Goal: Information Seeking & Learning: Check status

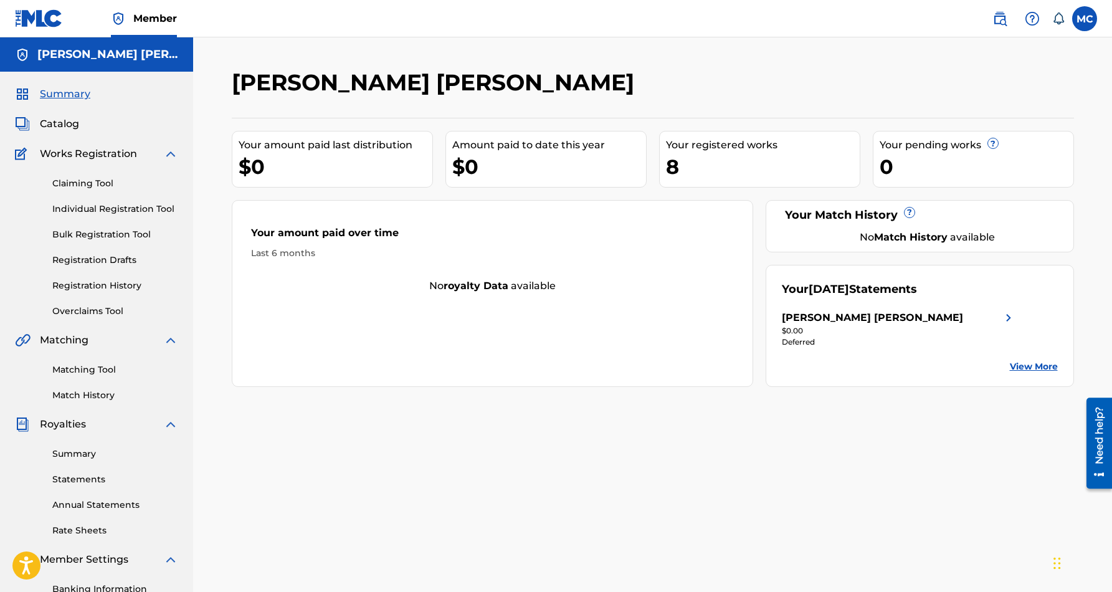
click at [44, 126] on span "Catalog" at bounding box center [59, 124] width 39 height 15
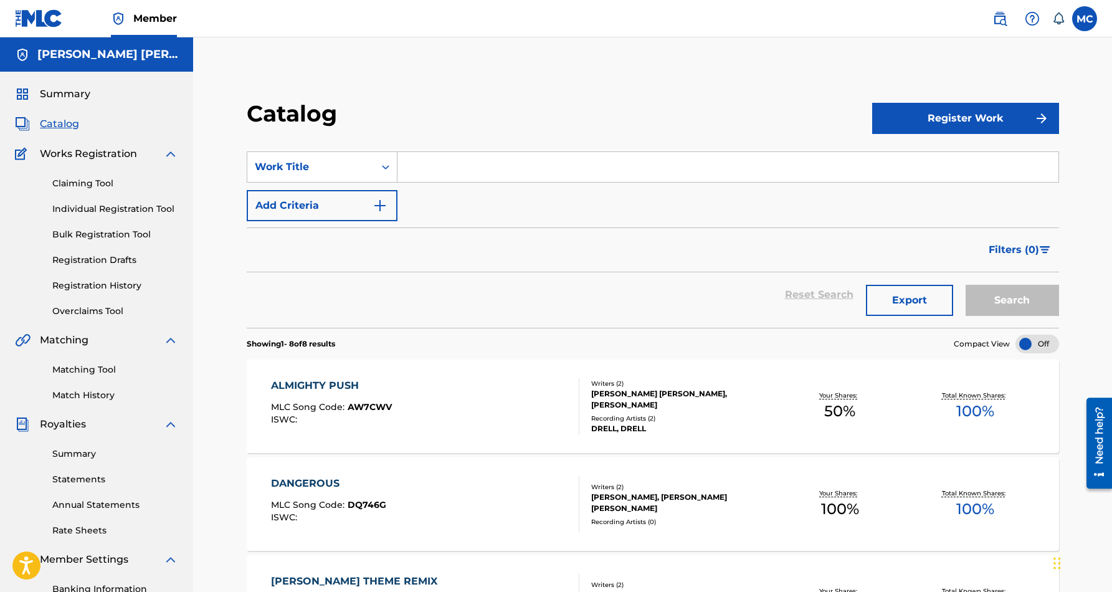
click at [37, 15] on img at bounding box center [39, 18] width 48 height 18
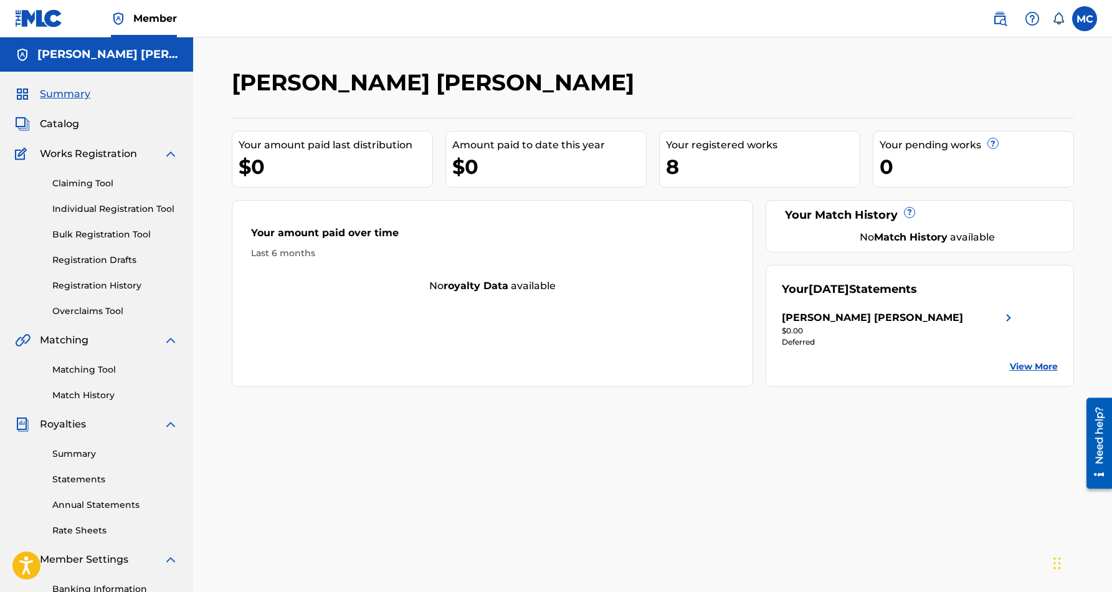
click at [1035, 361] on link "View More" at bounding box center [1034, 366] width 48 height 13
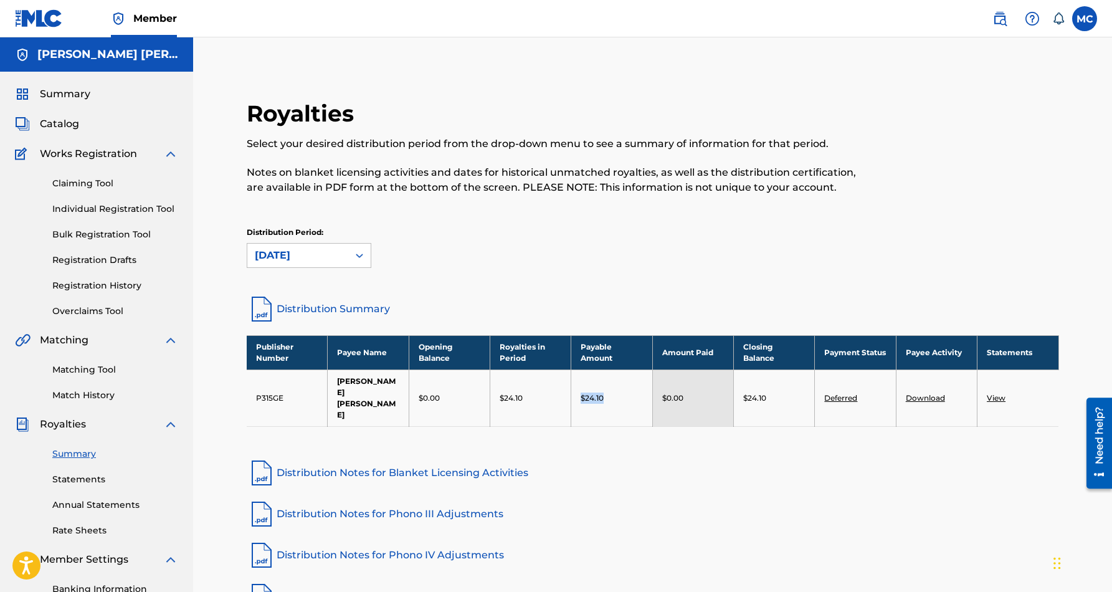
drag, startPoint x: 610, startPoint y: 398, endPoint x: 568, endPoint y: 393, distance: 42.0
click at [568, 393] on tr "P315GE [PERSON_NAME] [PERSON_NAME] $0.00 $24.10 $24.10 $0.00 $24.10 Deferred Do…" at bounding box center [653, 398] width 813 height 57
click at [620, 441] on div "Royalties Select your desired distribution period from the drop-down menu to se…" at bounding box center [653, 376] width 842 height 553
drag, startPoint x: 771, startPoint y: 389, endPoint x: 742, endPoint y: 391, distance: 29.3
click at [742, 391] on td "$24.10" at bounding box center [774, 398] width 81 height 57
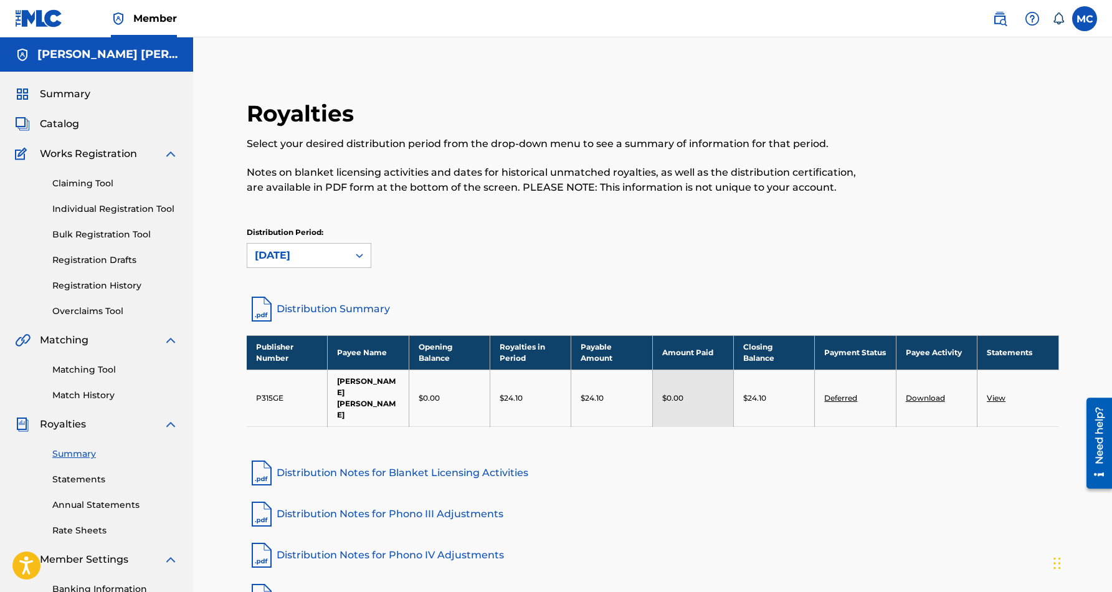
click at [768, 441] on div "Royalties Select your desired distribution period from the drop-down menu to se…" at bounding box center [653, 376] width 842 height 553
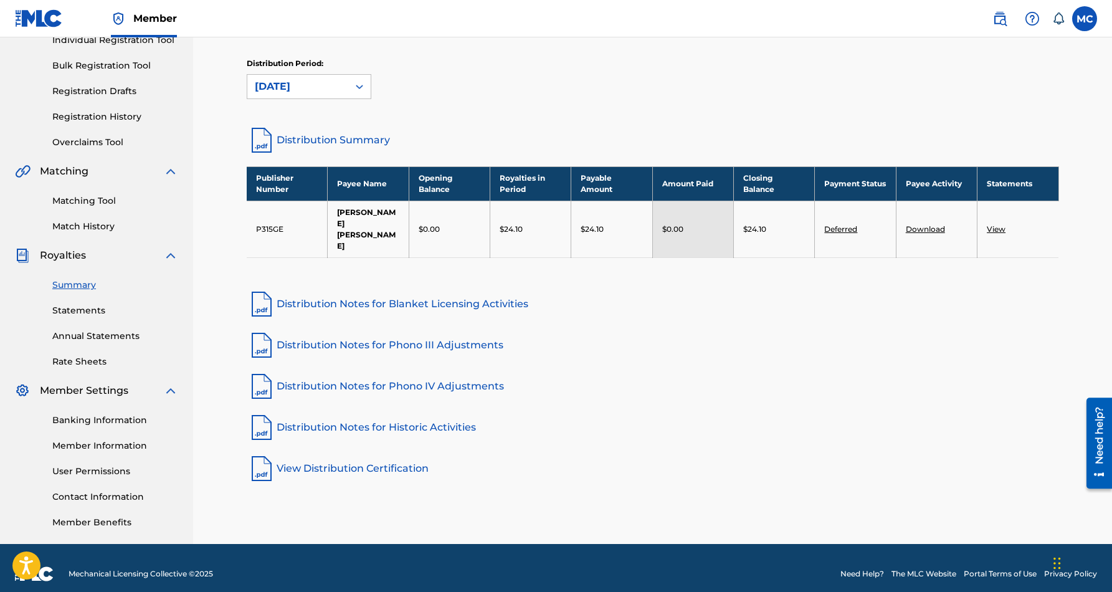
scroll to position [181, 0]
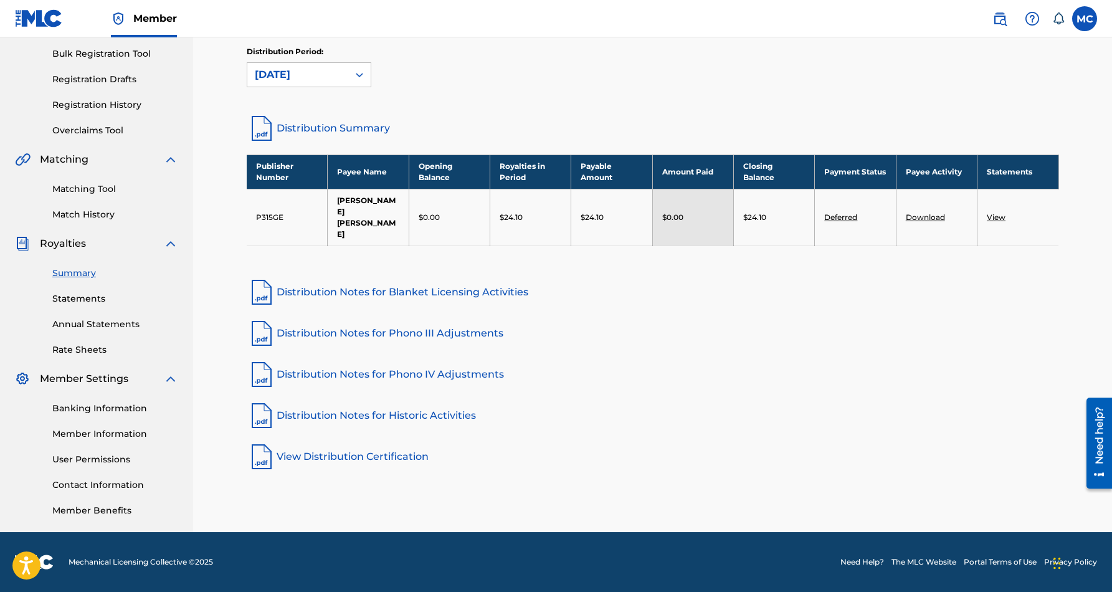
click at [839, 212] on link "Deferred" at bounding box center [840, 216] width 33 height 9
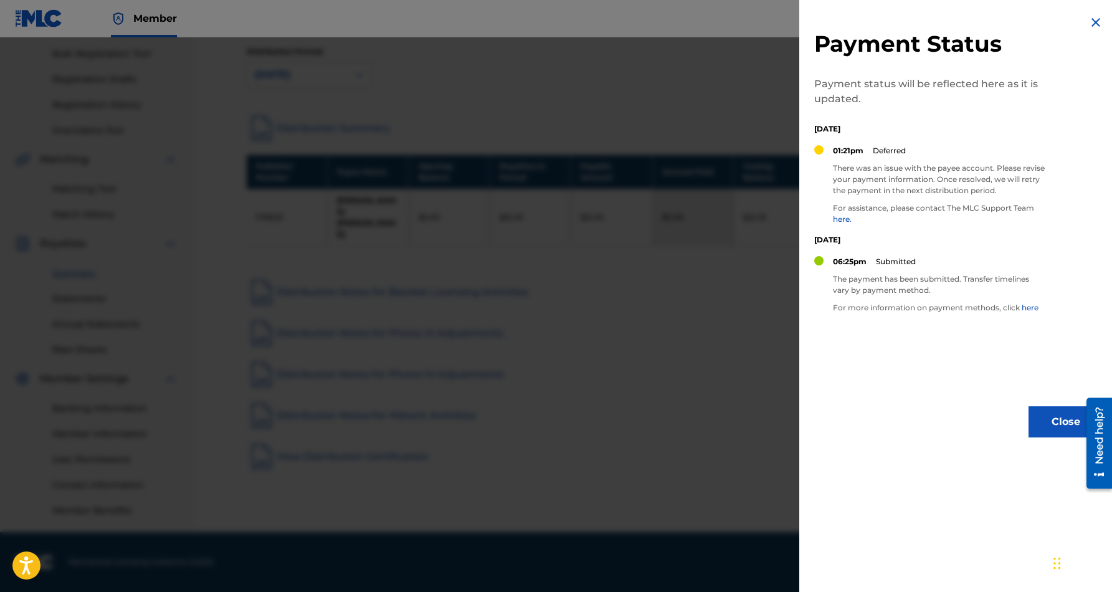
click at [1094, 18] on img at bounding box center [1096, 22] width 15 height 15
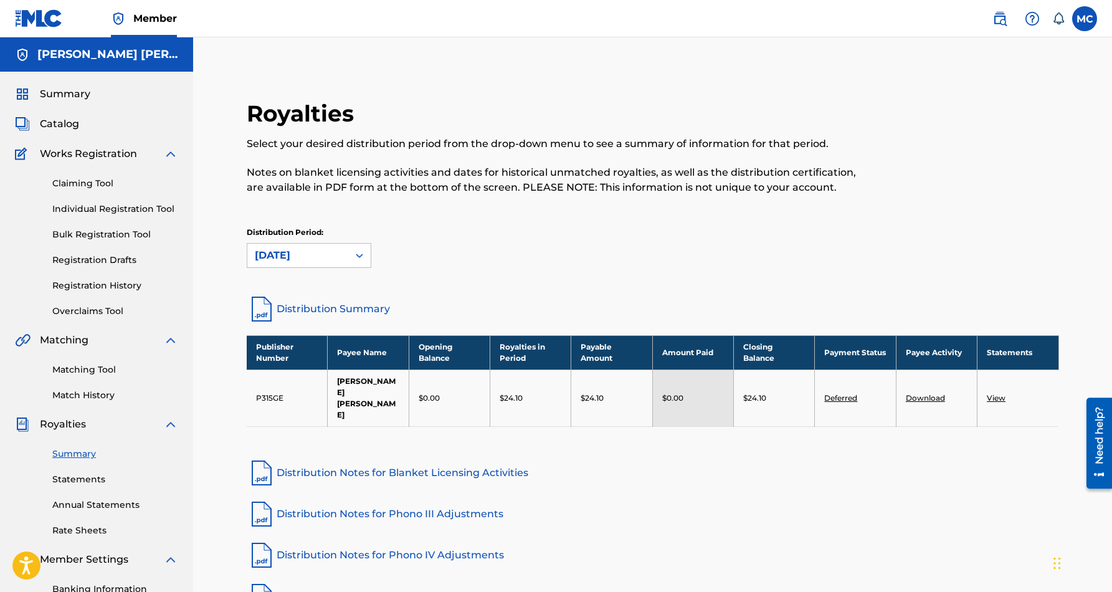
scroll to position [0, 0]
click at [66, 122] on span "Catalog" at bounding box center [59, 124] width 39 height 15
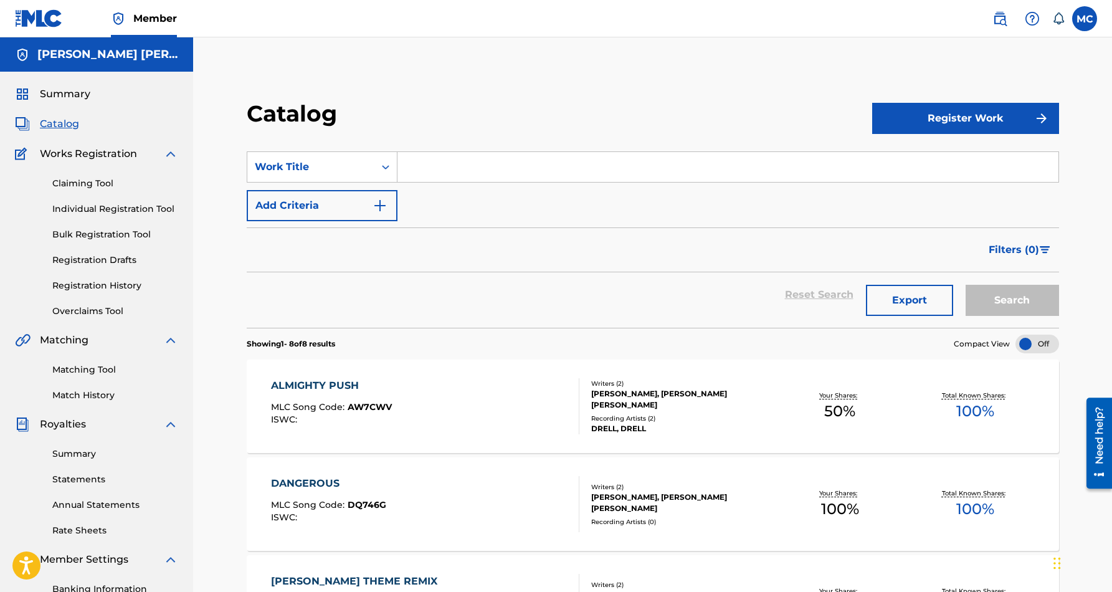
click at [42, 26] on img at bounding box center [39, 18] width 48 height 18
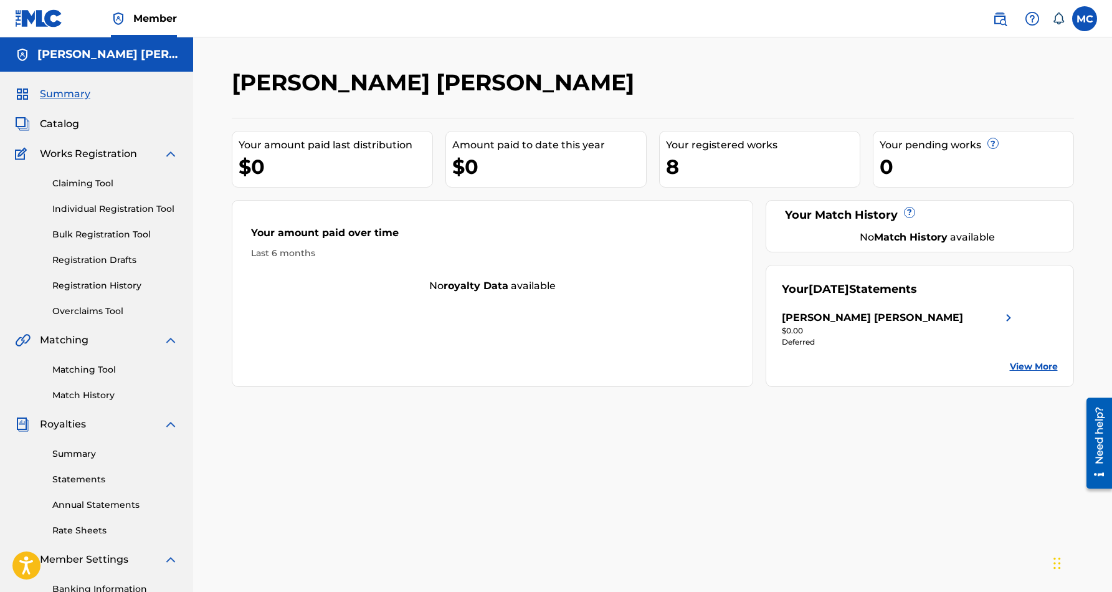
click at [1028, 369] on link "View More" at bounding box center [1034, 366] width 48 height 13
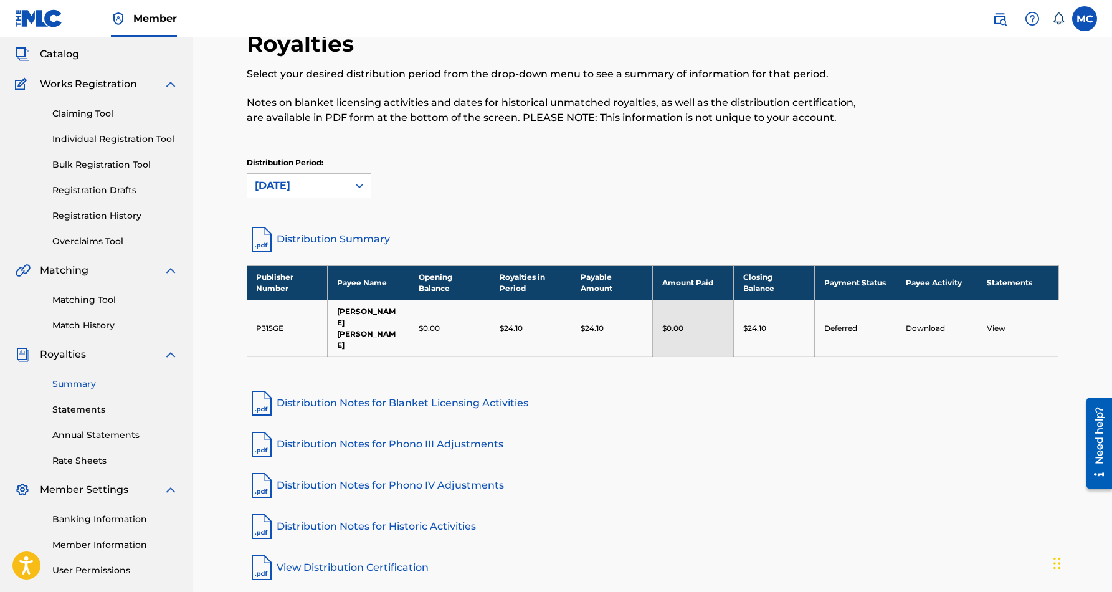
scroll to position [72, 0]
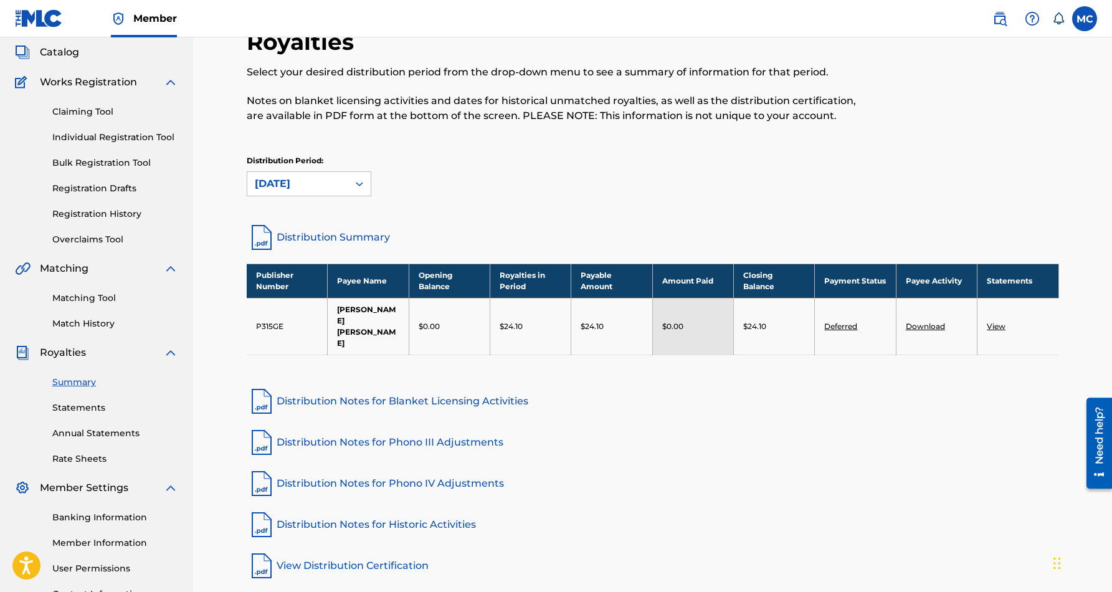
click at [49, 19] on img at bounding box center [39, 18] width 48 height 18
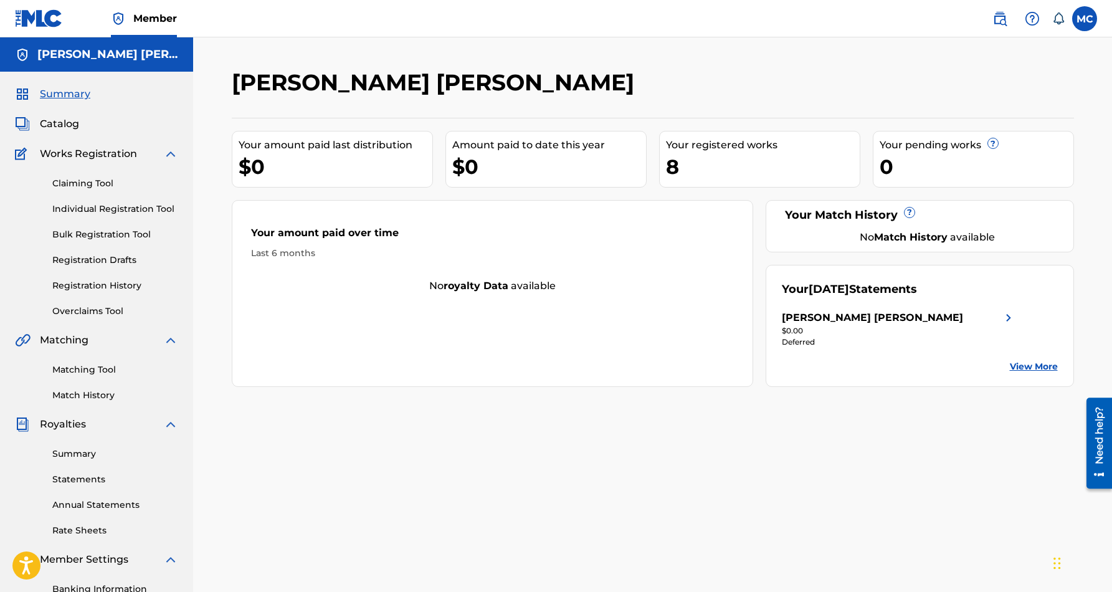
click at [70, 127] on span "Catalog" at bounding box center [59, 124] width 39 height 15
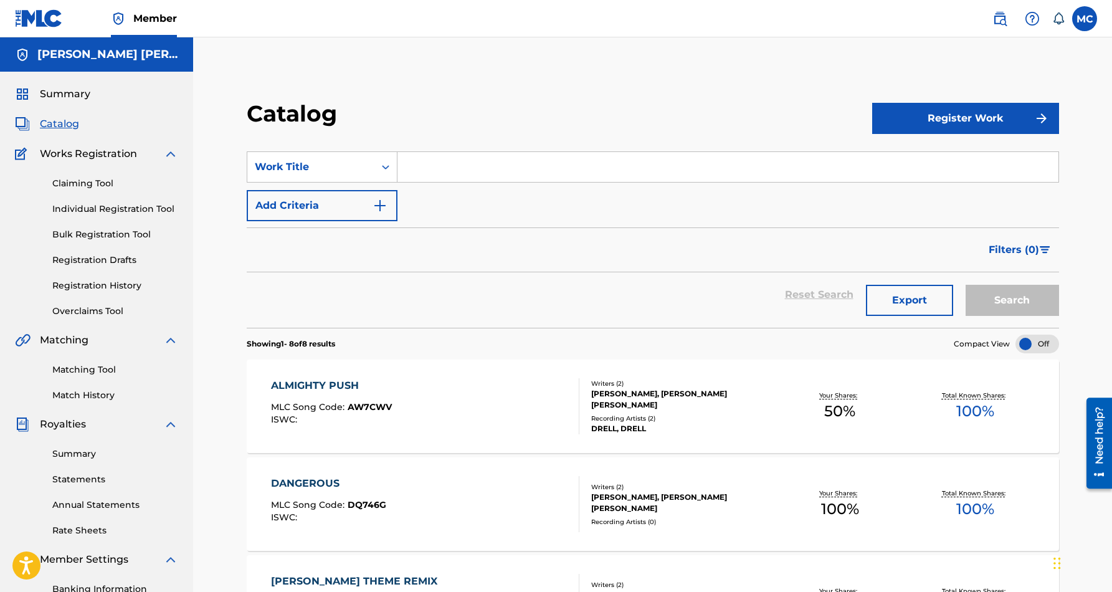
click at [63, 90] on span "Summary" at bounding box center [65, 94] width 50 height 15
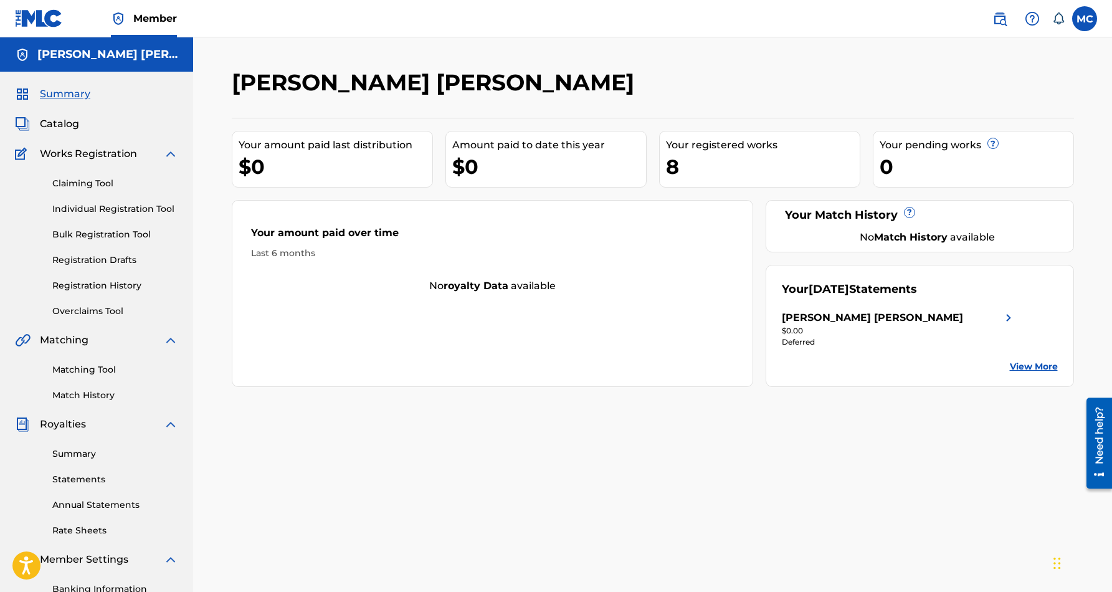
click at [1034, 370] on link "View More" at bounding box center [1034, 366] width 48 height 13
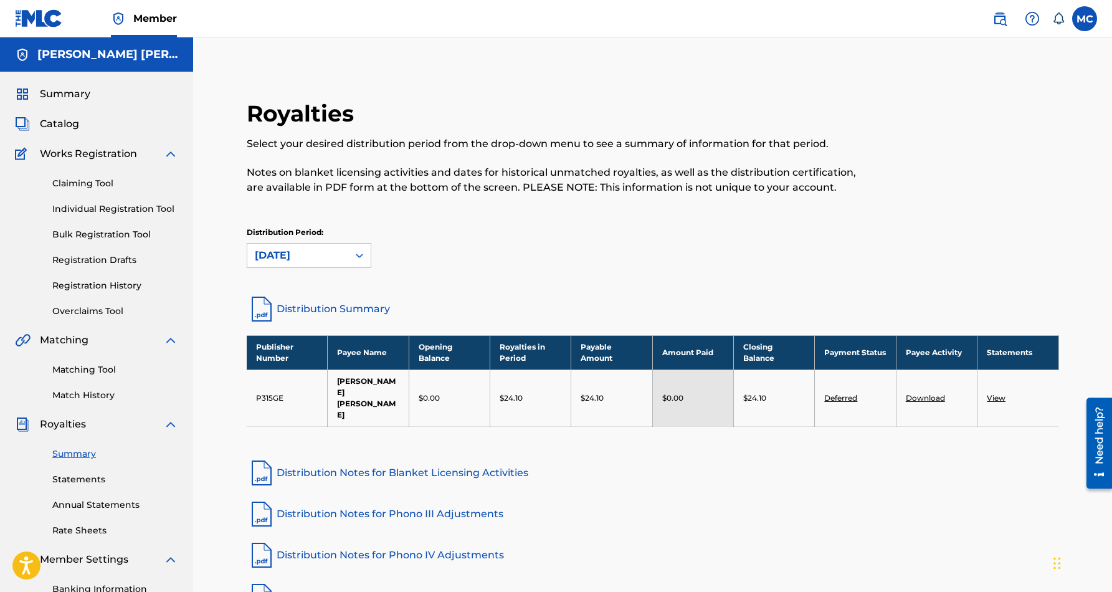
click at [44, 22] on img at bounding box center [39, 18] width 48 height 18
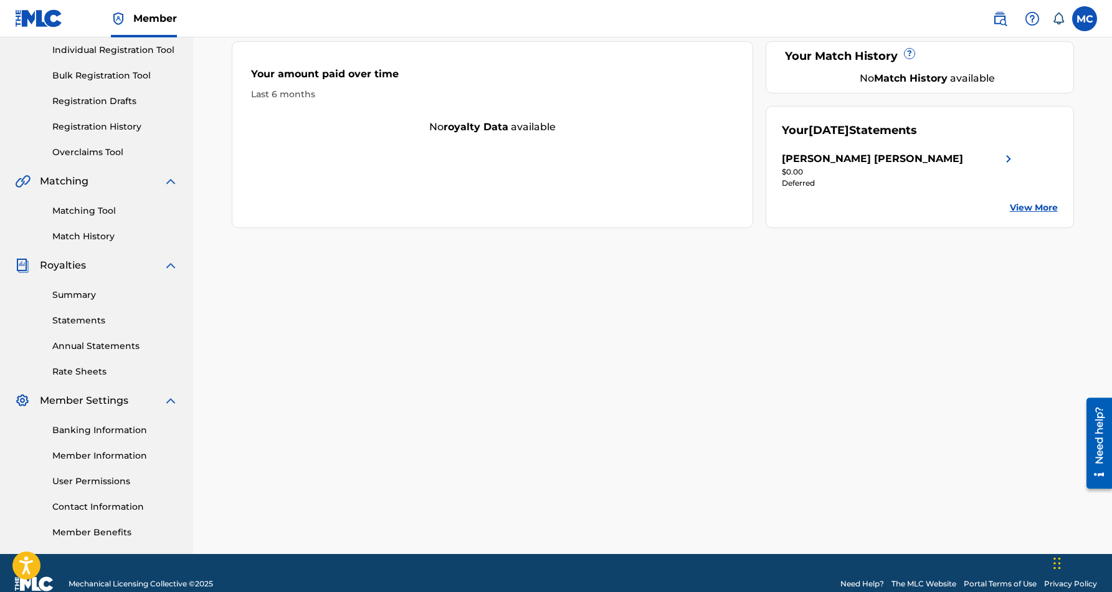
scroll to position [167, 0]
